Goal: Entertainment & Leisure: Consume media (video, audio)

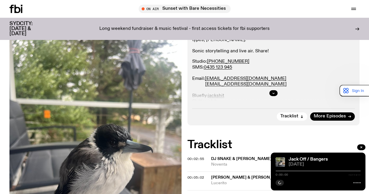
scroll to position [175, 0]
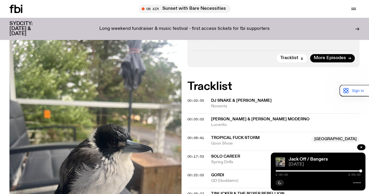
click at [190, 102] on span "00:02:55" at bounding box center [196, 100] width 17 height 5
click at [280, 181] on icon "button" at bounding box center [280, 183] width 4 height 4
click at [279, 182] on icon "button" at bounding box center [280, 183] width 4 height 4
click at [279, 181] on icon "button" at bounding box center [280, 183] width 4 height 4
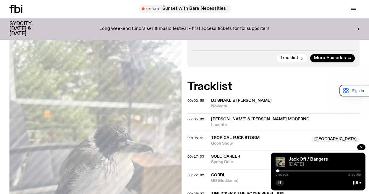
click at [279, 181] on icon "button" at bounding box center [280, 183] width 4 height 4
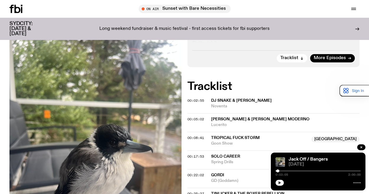
click at [278, 183] on button "button" at bounding box center [280, 183] width 8 height 6
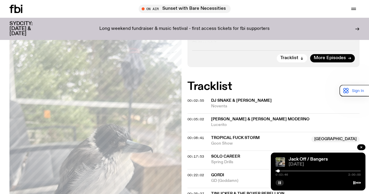
click at [281, 183] on rect "button" at bounding box center [280, 182] width 1 height 3
click at [280, 184] on icon "button" at bounding box center [280, 183] width 4 height 4
click at [280, 184] on rect "button" at bounding box center [280, 182] width 1 height 3
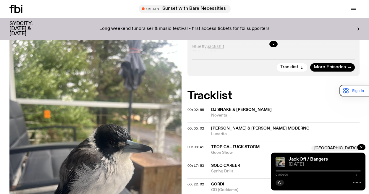
scroll to position [174, 0]
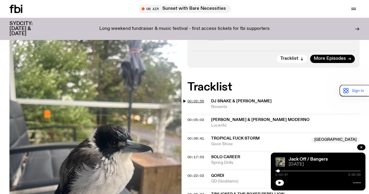
click at [199, 101] on span "00:02:55" at bounding box center [196, 101] width 17 height 5
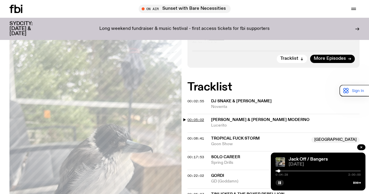
click at [196, 121] on span "00:05:02" at bounding box center [196, 119] width 17 height 5
click at [195, 138] on span "00:08:41" at bounding box center [196, 138] width 17 height 5
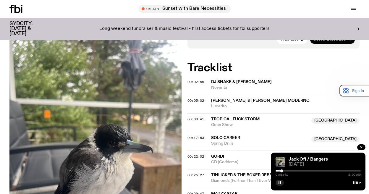
scroll to position [204, 0]
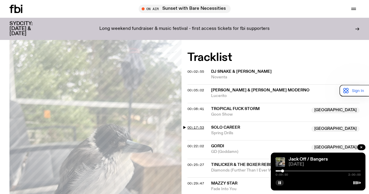
click at [194, 125] on span "00:17:53" at bounding box center [196, 127] width 17 height 5
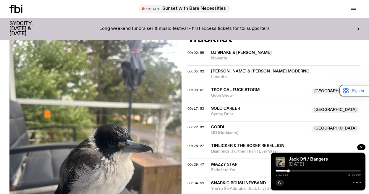
scroll to position [233, 0]
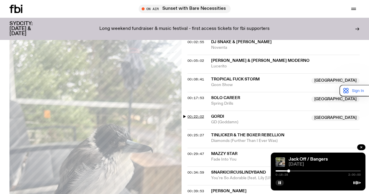
click at [193, 118] on span "00:22:02" at bounding box center [196, 116] width 17 height 5
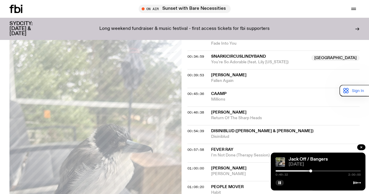
scroll to position [322, 0]
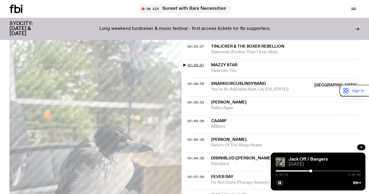
click at [192, 65] on span "00:29:47" at bounding box center [196, 65] width 17 height 5
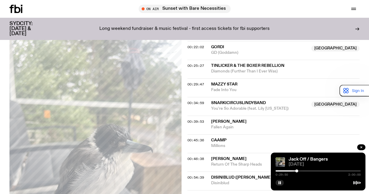
scroll to position [293, 0]
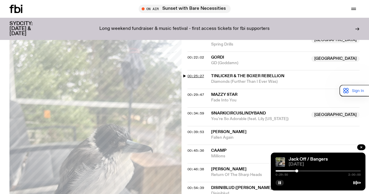
click at [190, 76] on span "00:25:27" at bounding box center [196, 76] width 17 height 5
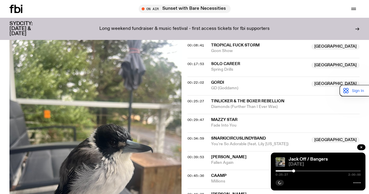
scroll to position [233, 0]
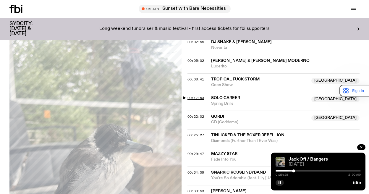
click at [195, 98] on span "00:17:53" at bounding box center [196, 98] width 17 height 5
click at [194, 115] on span "00:22:02" at bounding box center [196, 116] width 17 height 5
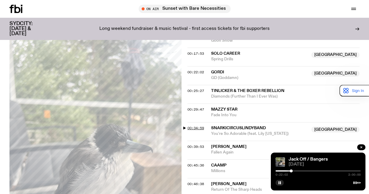
scroll to position [293, 0]
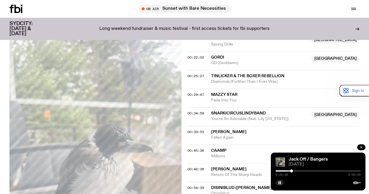
click at [292, 170] on div at bounding box center [291, 170] width 3 height 3
click at [197, 74] on span "00:25:27" at bounding box center [196, 76] width 17 height 5
click at [196, 113] on span "00:34:59" at bounding box center [196, 113] width 17 height 5
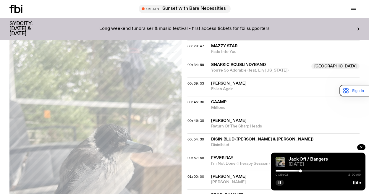
scroll to position [352, 0]
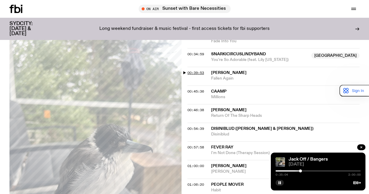
click at [194, 72] on span "00:39:53" at bounding box center [196, 72] width 17 height 5
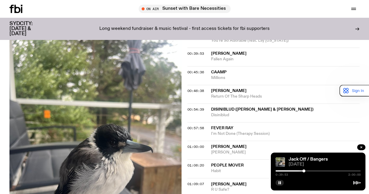
scroll to position [381, 0]
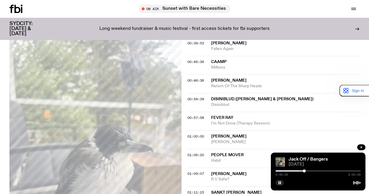
click at [66, 7] on div "Schedule Explore Read Volunteer Newsletter" at bounding box center [72, 9] width 127 height 8
click at [196, 61] on span "00:45:36" at bounding box center [196, 61] width 17 height 5
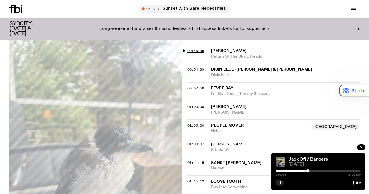
click at [200, 52] on span "00:46:38" at bounding box center [196, 51] width 17 height 5
click at [192, 70] on span "00:54:39" at bounding box center [196, 69] width 17 height 5
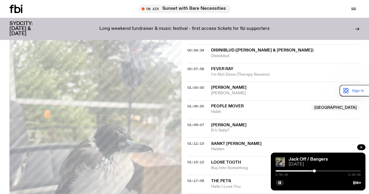
scroll to position [440, 0]
